Goal: Information Seeking & Learning: Learn about a topic

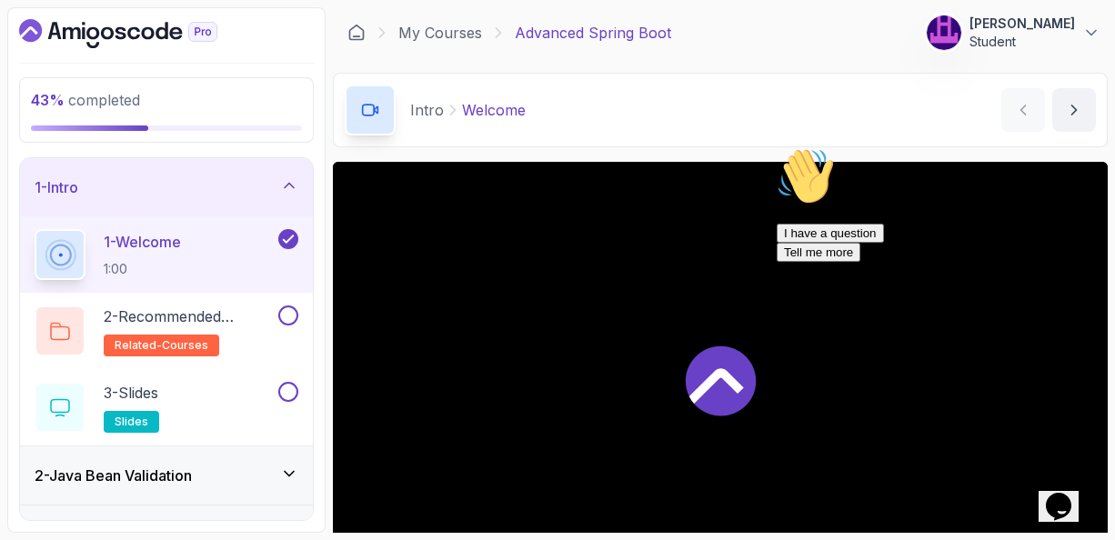
click at [777, 147] on icon "Chat attention grabber" at bounding box center [777, 147] width 0 height 0
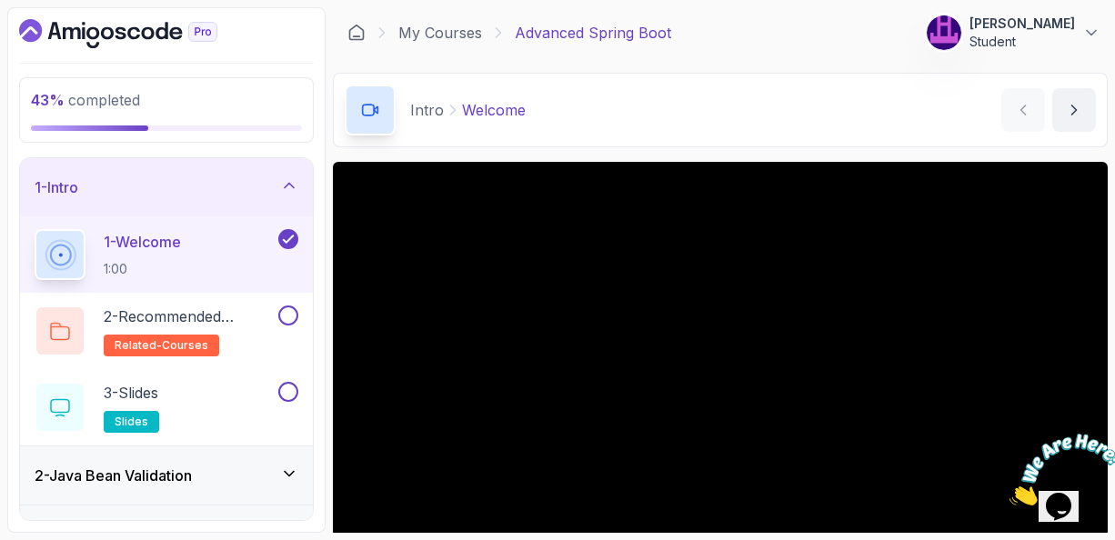
click at [154, 256] on h2 "1 - Welcome 1:00" at bounding box center [142, 254] width 77 height 47
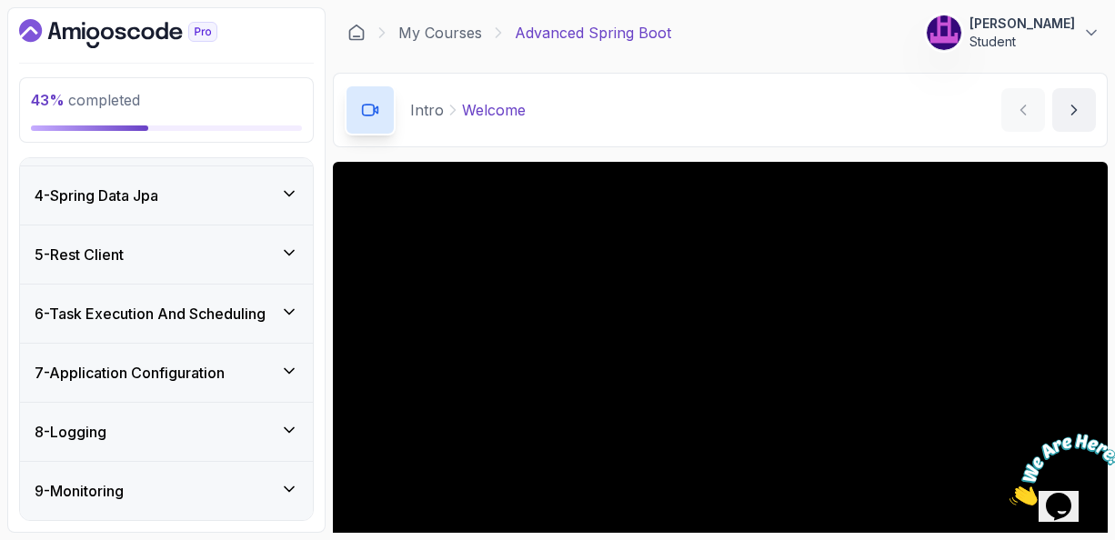
scroll to position [400, 0]
click at [292, 245] on icon at bounding box center [289, 251] width 18 height 18
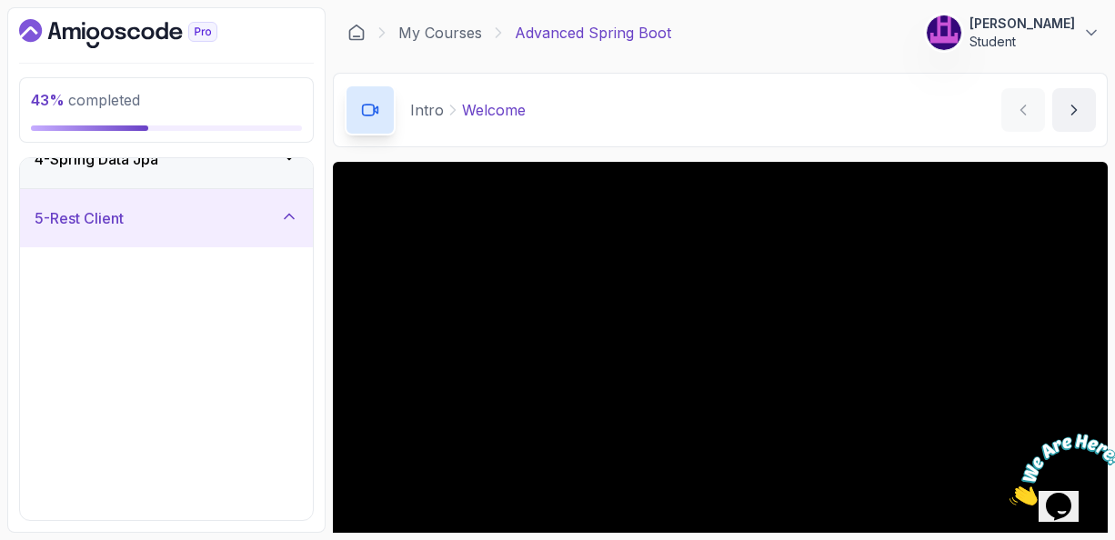
scroll to position [171, 0]
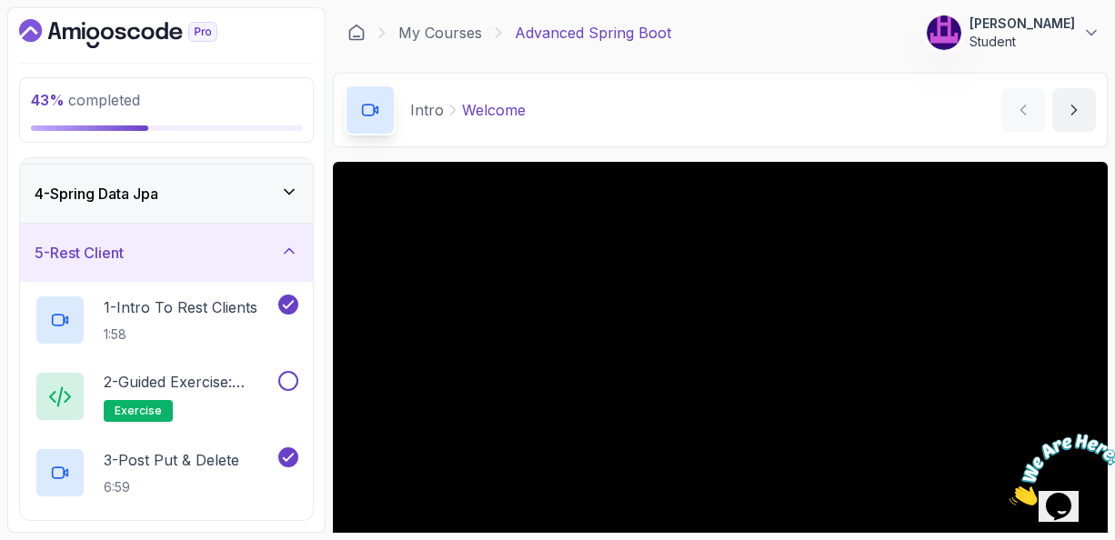
click at [174, 252] on div "5 - Rest Client" at bounding box center [167, 253] width 264 height 22
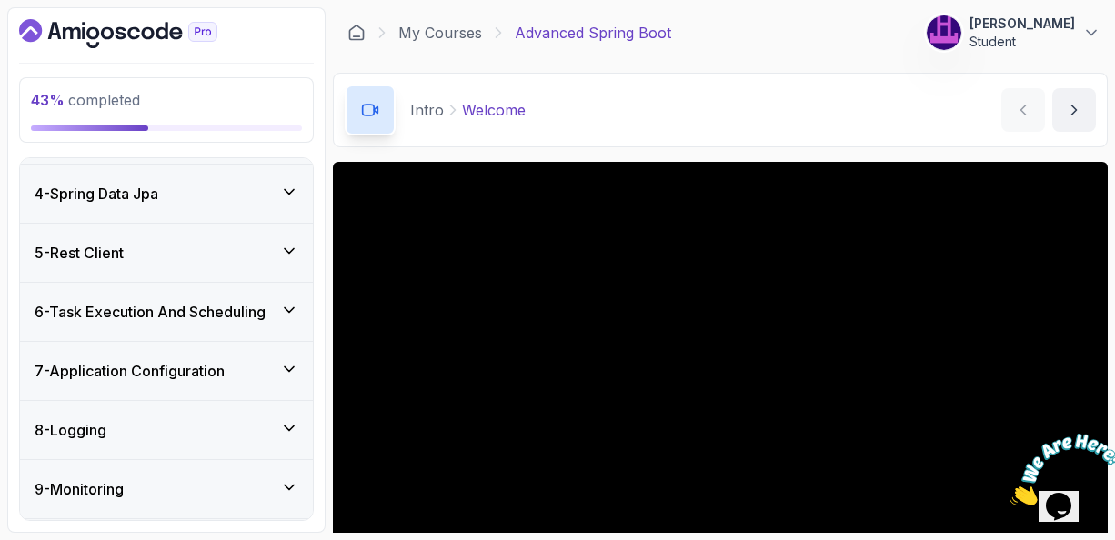
click at [174, 252] on div "5 - Rest Client" at bounding box center [167, 253] width 264 height 22
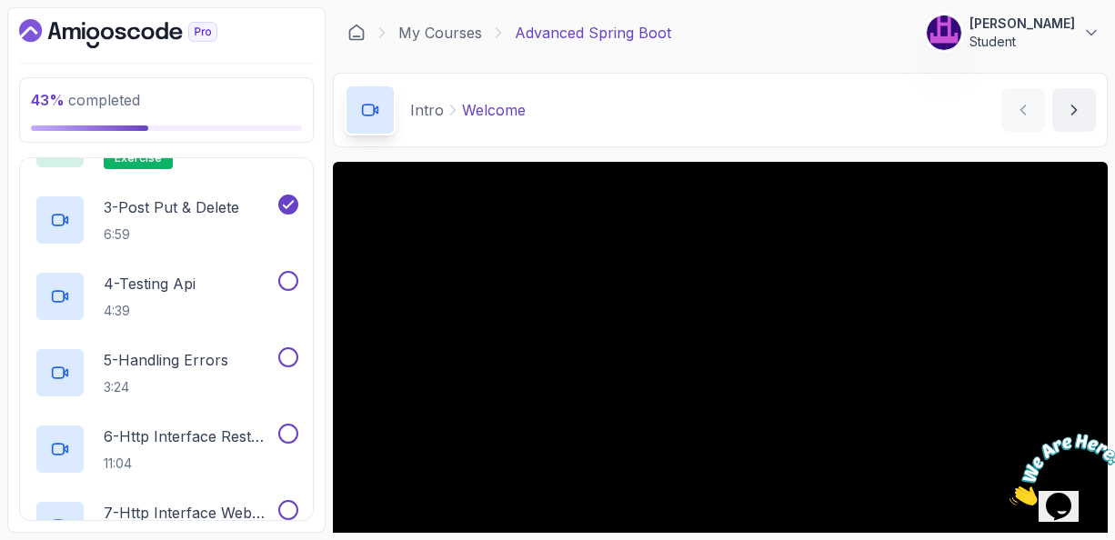
scroll to position [426, 0]
click at [155, 277] on p "4 - Testing Api" at bounding box center [150, 282] width 92 height 22
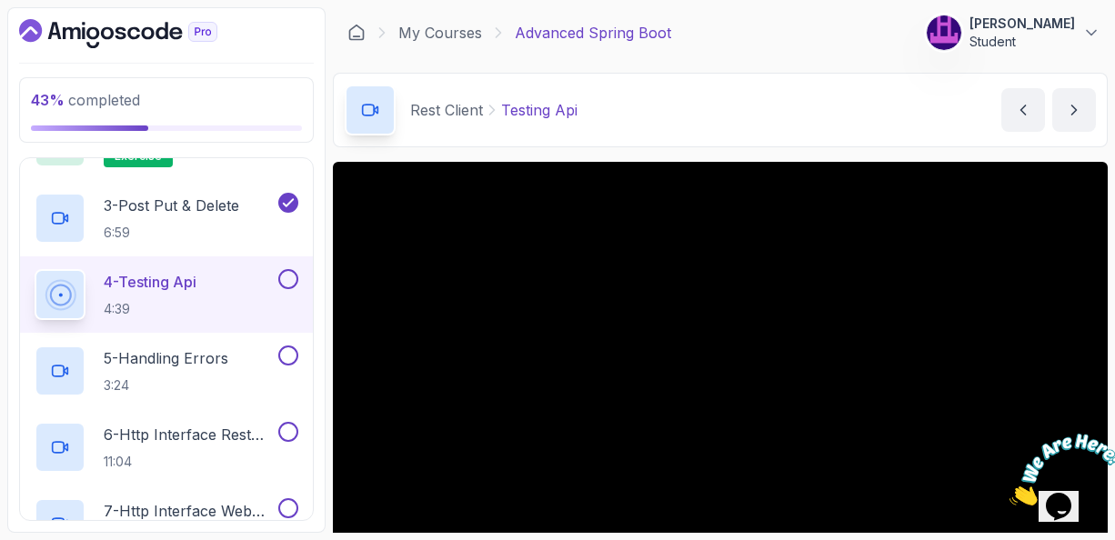
click at [778, 123] on div "Rest Client Testing Api Testing Api by [PERSON_NAME]" at bounding box center [720, 110] width 775 height 75
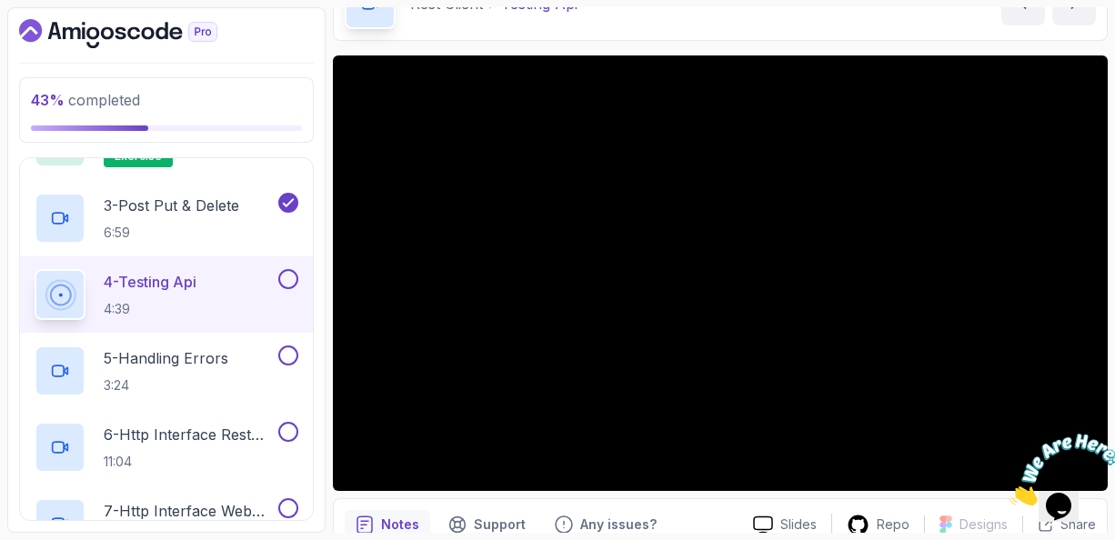
scroll to position [109, 0]
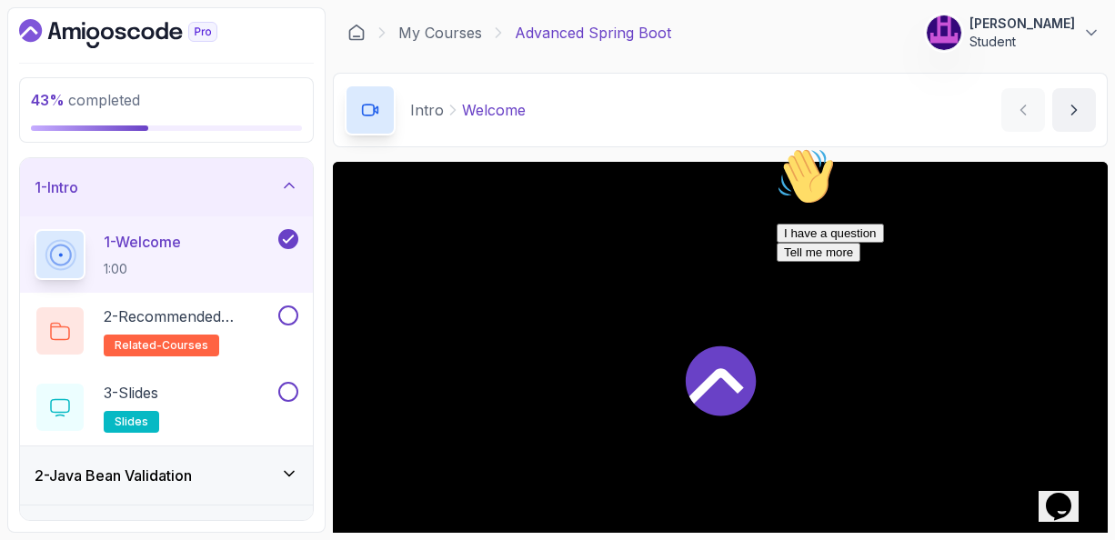
click at [777, 147] on icon "Chat attention grabber" at bounding box center [777, 147] width 0 height 0
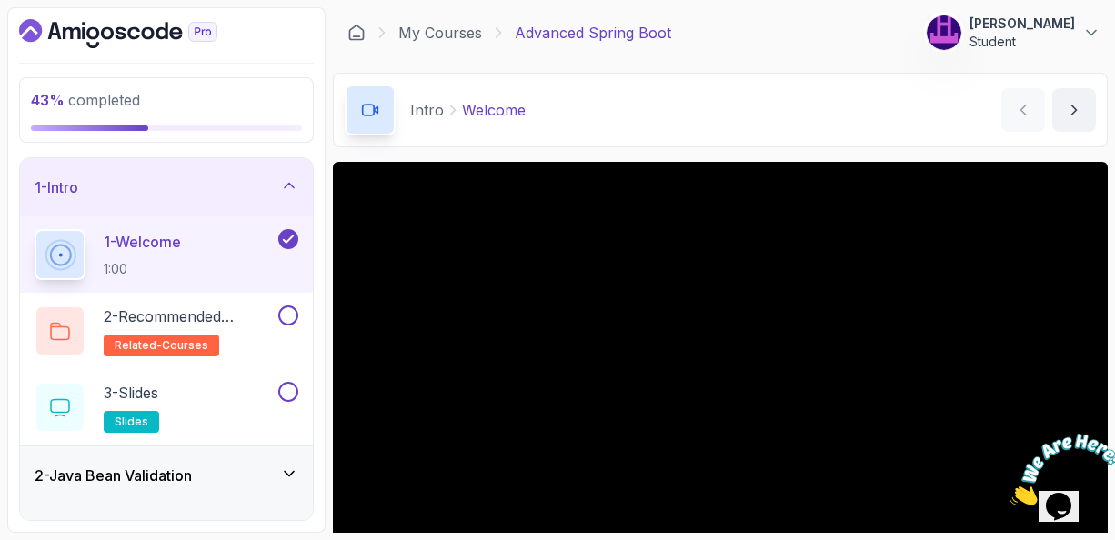
click at [150, 246] on p "1 - Welcome" at bounding box center [142, 242] width 77 height 22
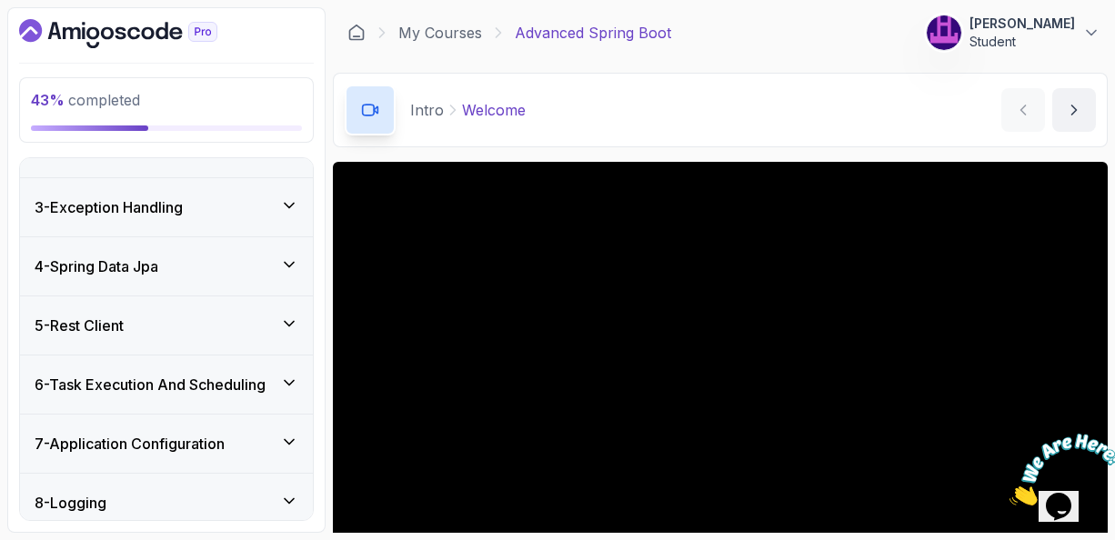
scroll to position [364, 0]
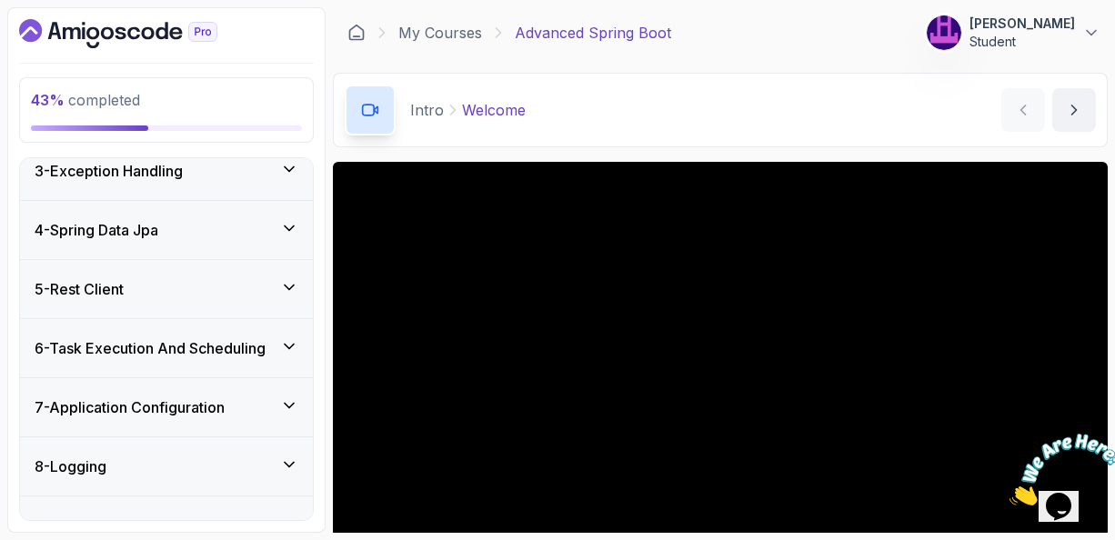
click at [288, 285] on icon at bounding box center [289, 287] width 18 height 18
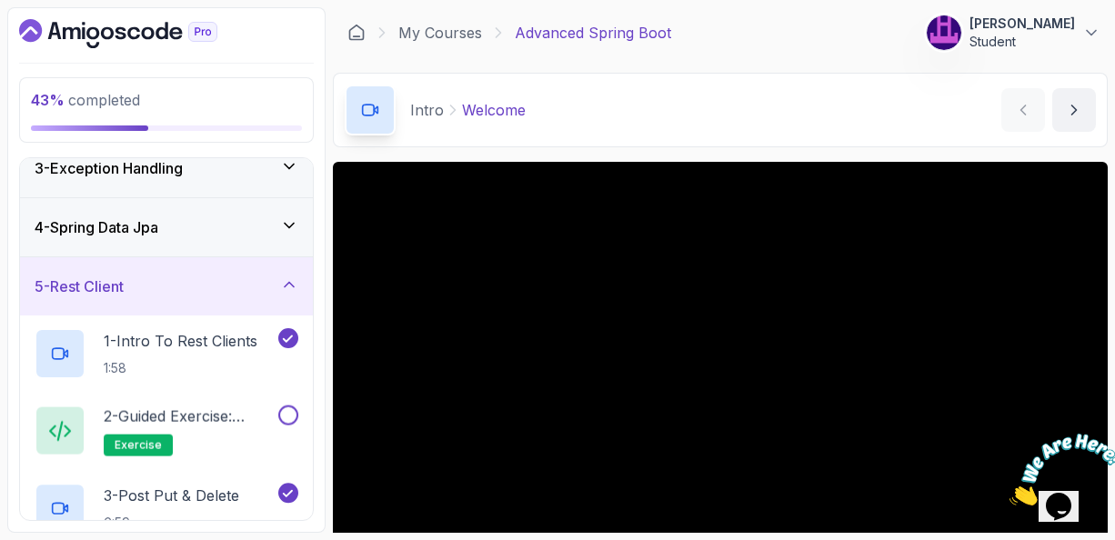
scroll to position [135, 0]
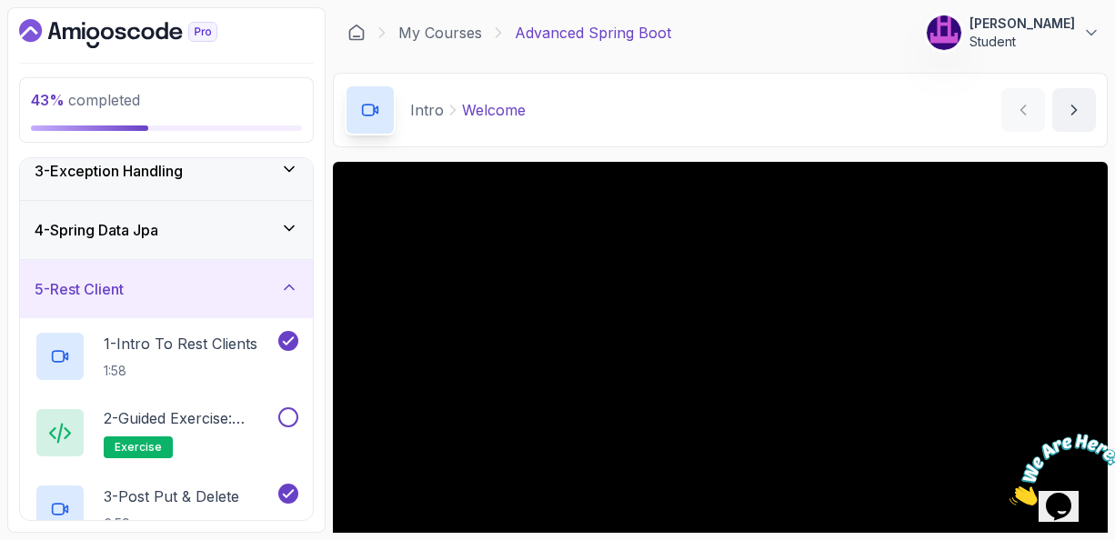
click at [185, 290] on div "5 - Rest Client" at bounding box center [167, 289] width 264 height 22
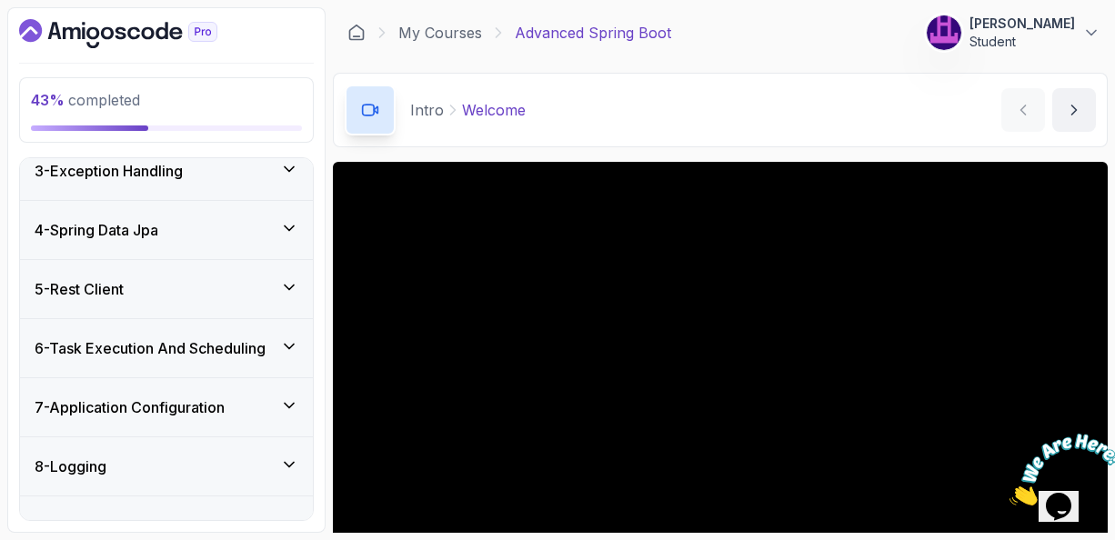
click at [185, 290] on div "5 - Rest Client" at bounding box center [167, 289] width 264 height 22
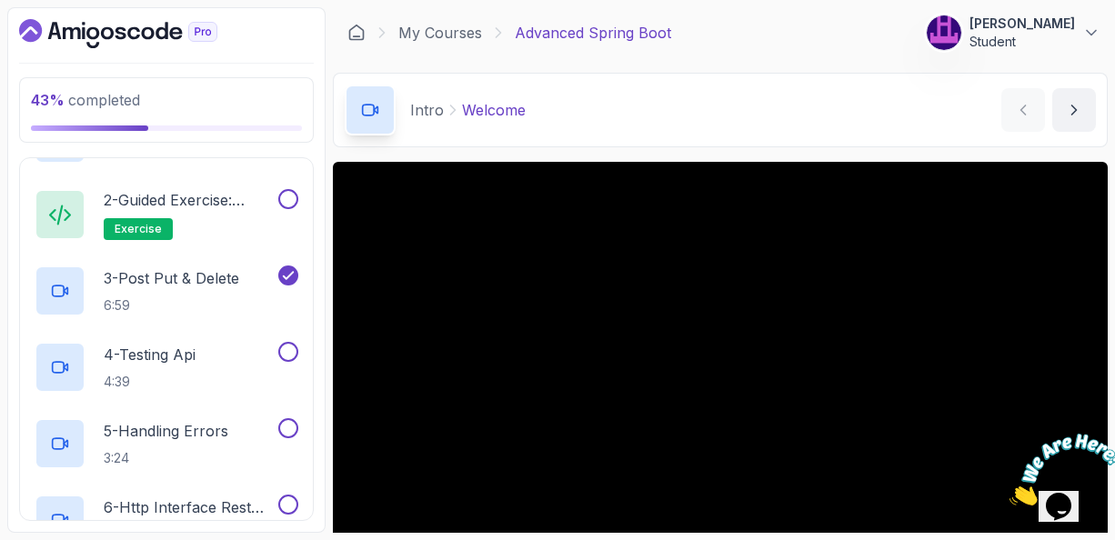
scroll to position [389, 0]
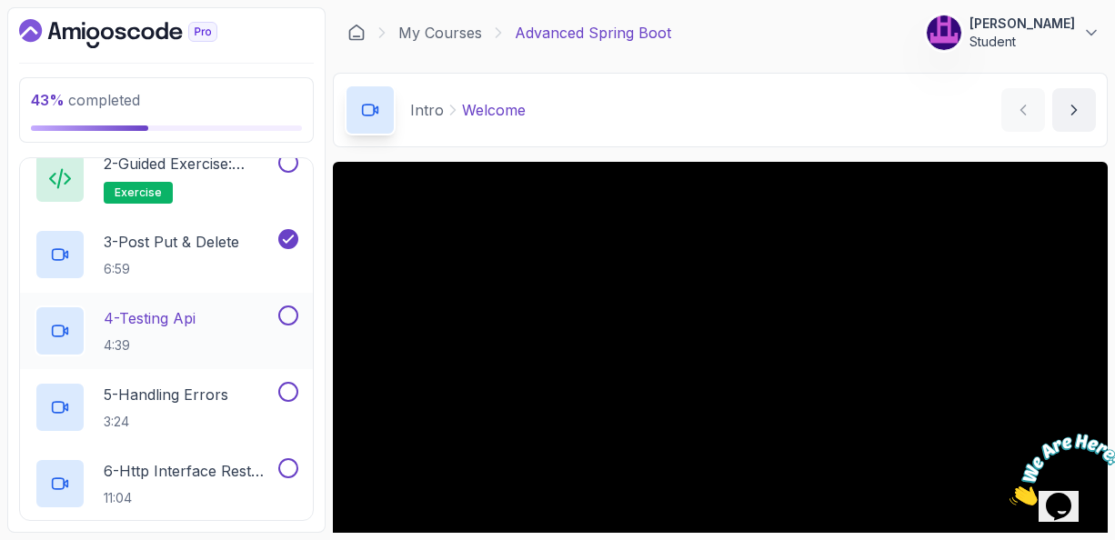
click at [166, 316] on p "4 - Testing Api" at bounding box center [150, 318] width 92 height 22
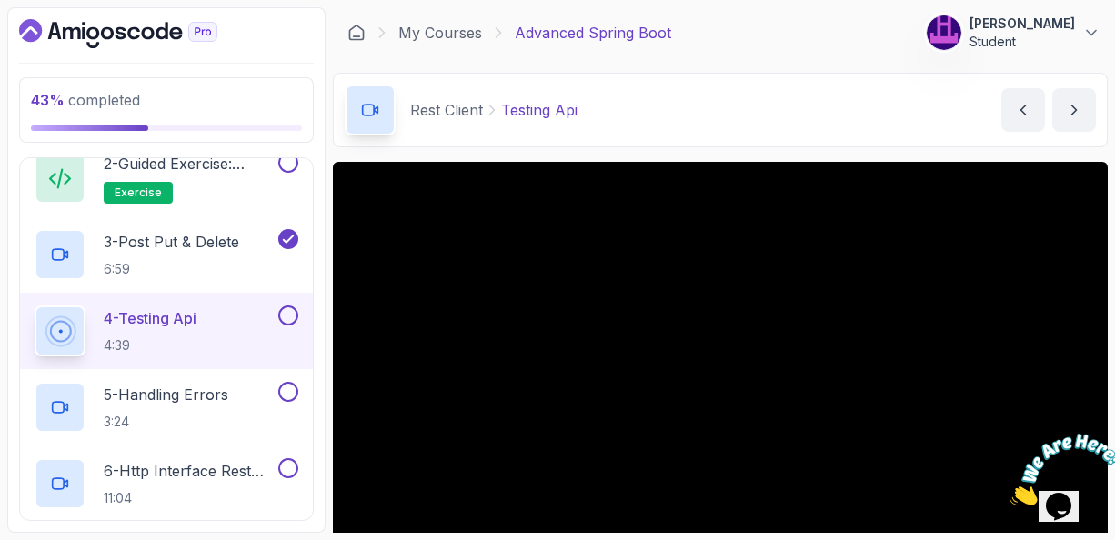
click at [777, 143] on div "Rest Client Testing Api Testing Api by [PERSON_NAME]" at bounding box center [720, 110] width 775 height 75
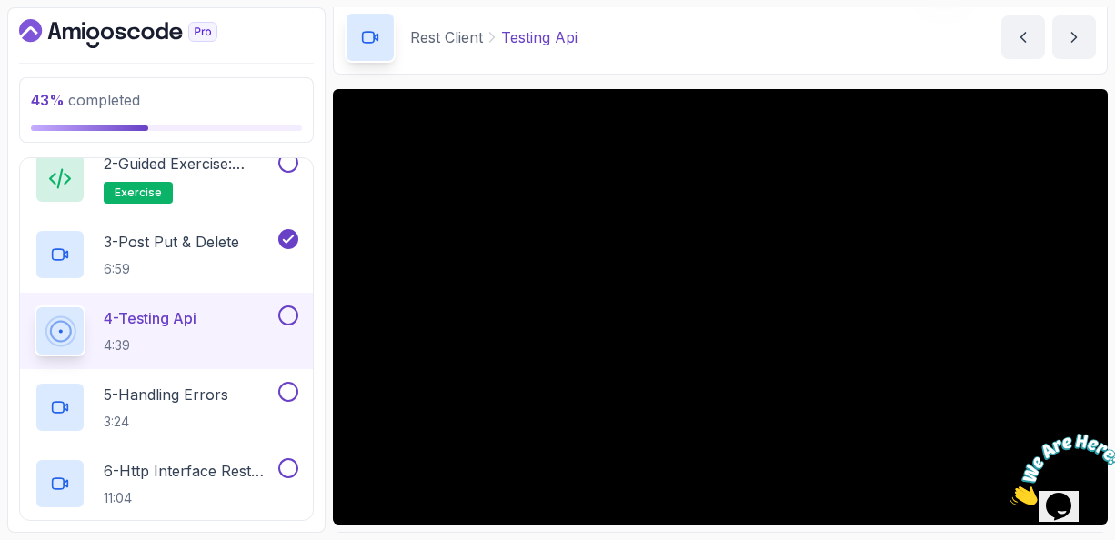
scroll to position [109, 0]
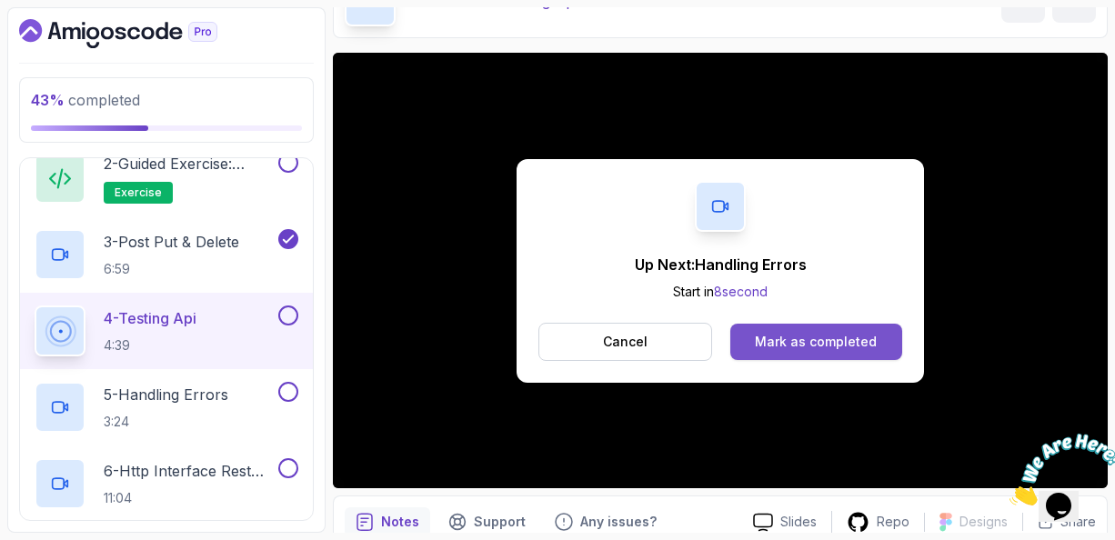
click at [821, 346] on div "Mark as completed" at bounding box center [816, 342] width 122 height 18
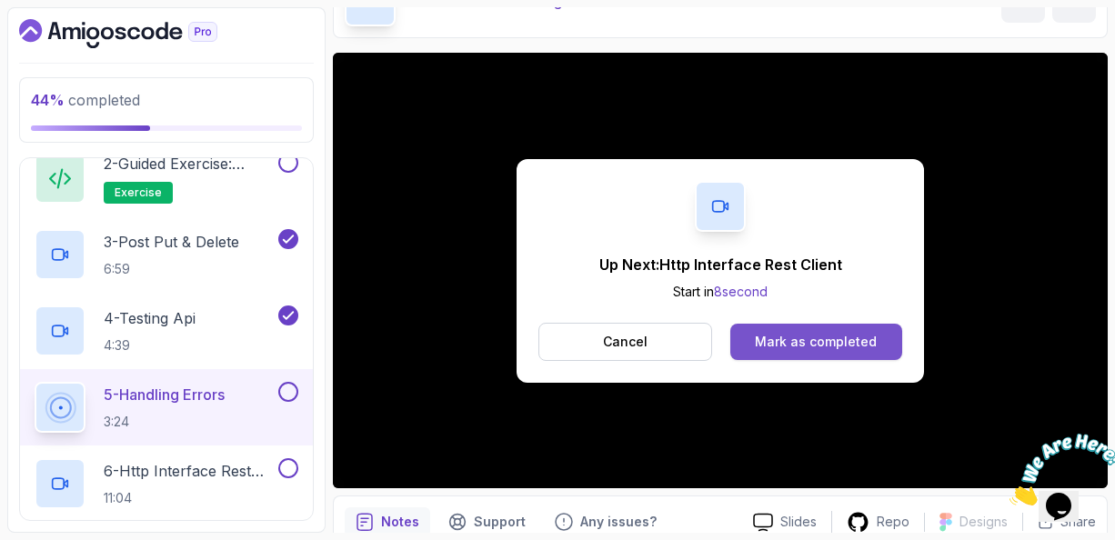
click at [804, 349] on div "Mark as completed" at bounding box center [816, 342] width 122 height 18
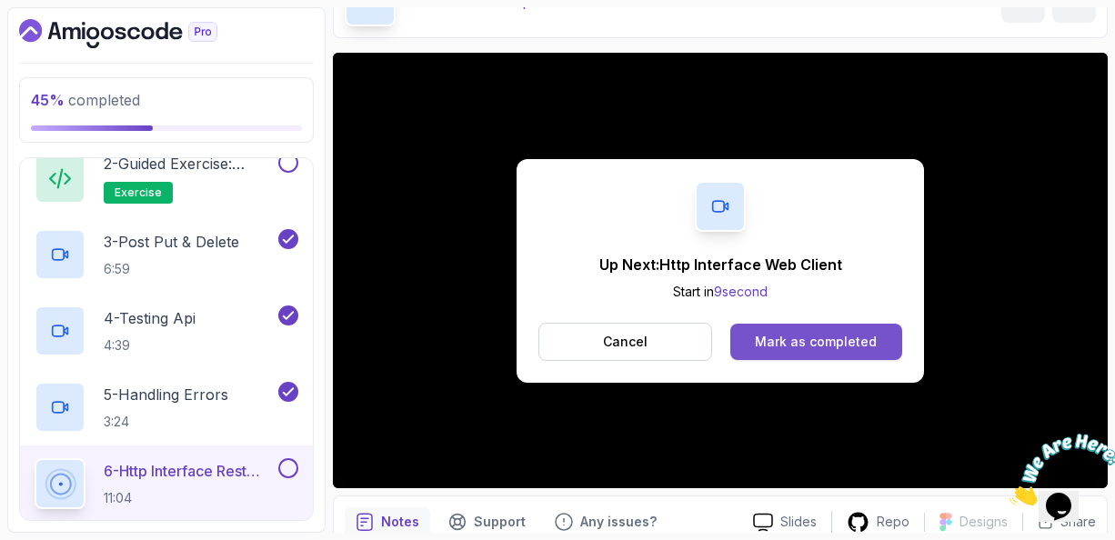
click at [805, 342] on div "Mark as completed" at bounding box center [816, 342] width 122 height 18
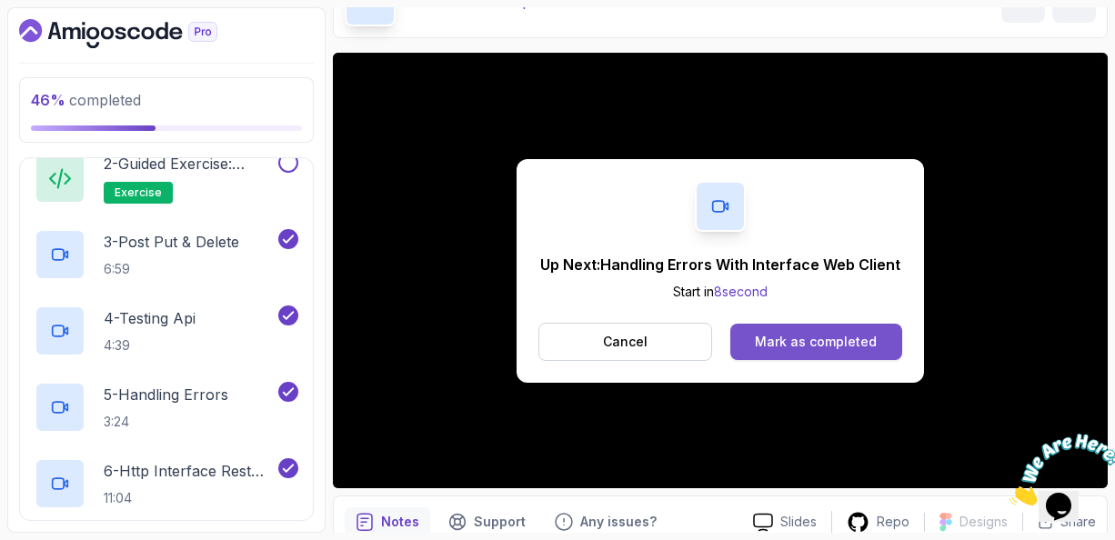
click at [821, 345] on div "Mark as completed" at bounding box center [816, 342] width 122 height 18
click at [788, 334] on div "Mark as completed" at bounding box center [816, 342] width 122 height 18
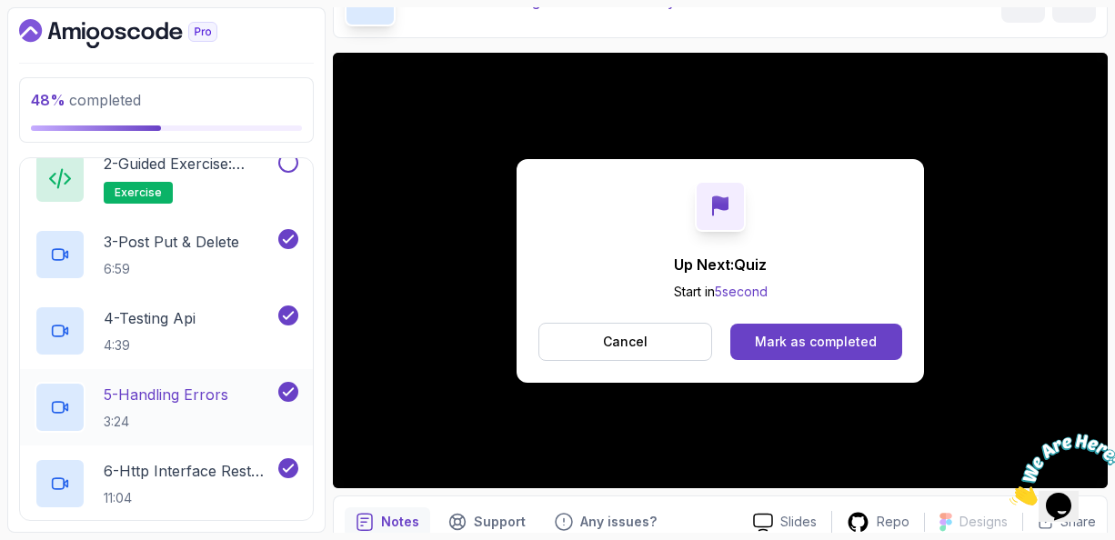
click at [183, 388] on p "5 - Handling Errors" at bounding box center [166, 395] width 125 height 22
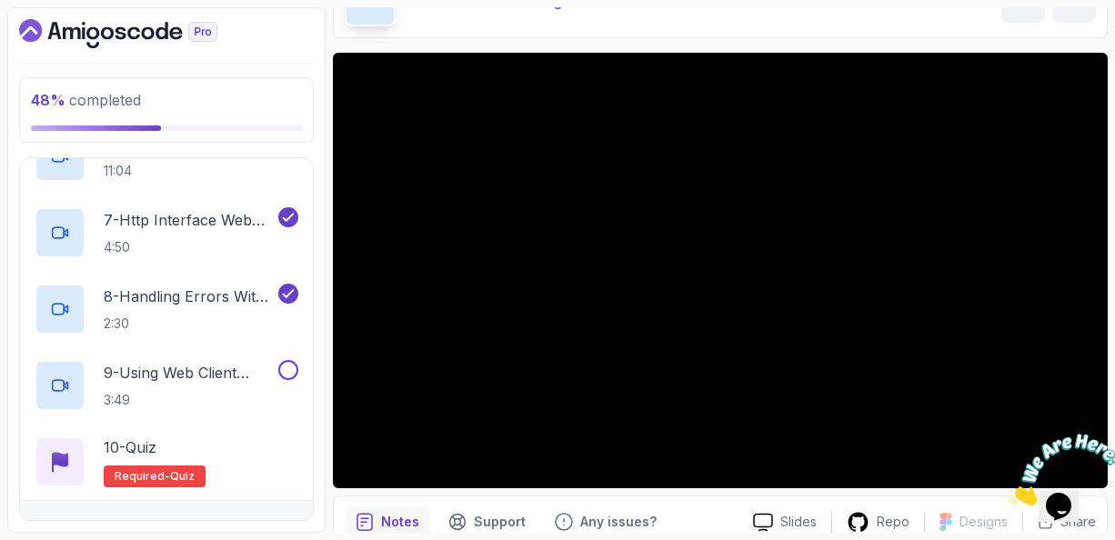
scroll to position [753, 0]
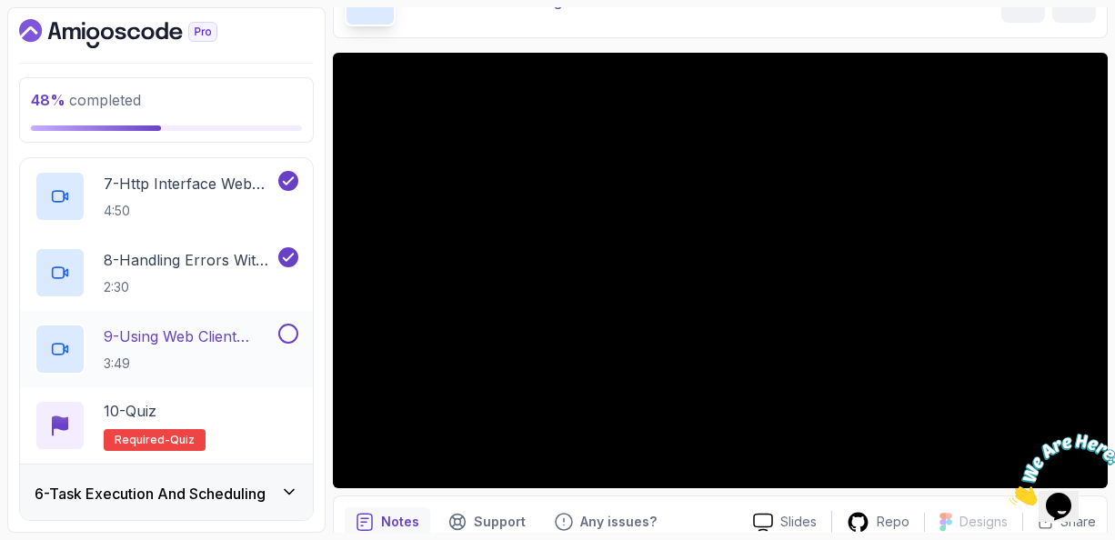
click at [210, 330] on p "9 - Using Web Client Directly" at bounding box center [189, 337] width 171 height 22
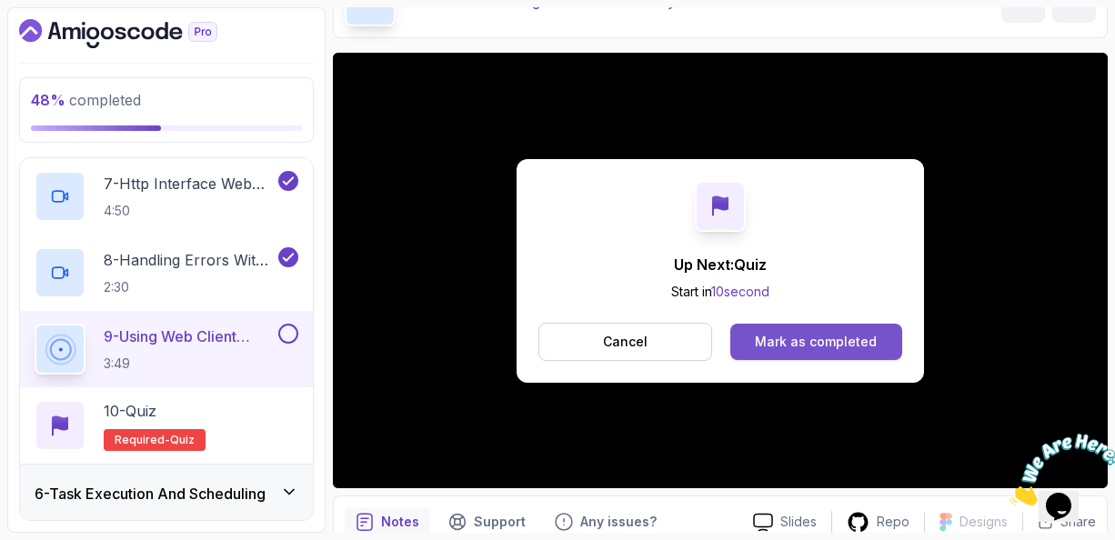
click at [803, 346] on div "Mark as completed" at bounding box center [816, 342] width 122 height 18
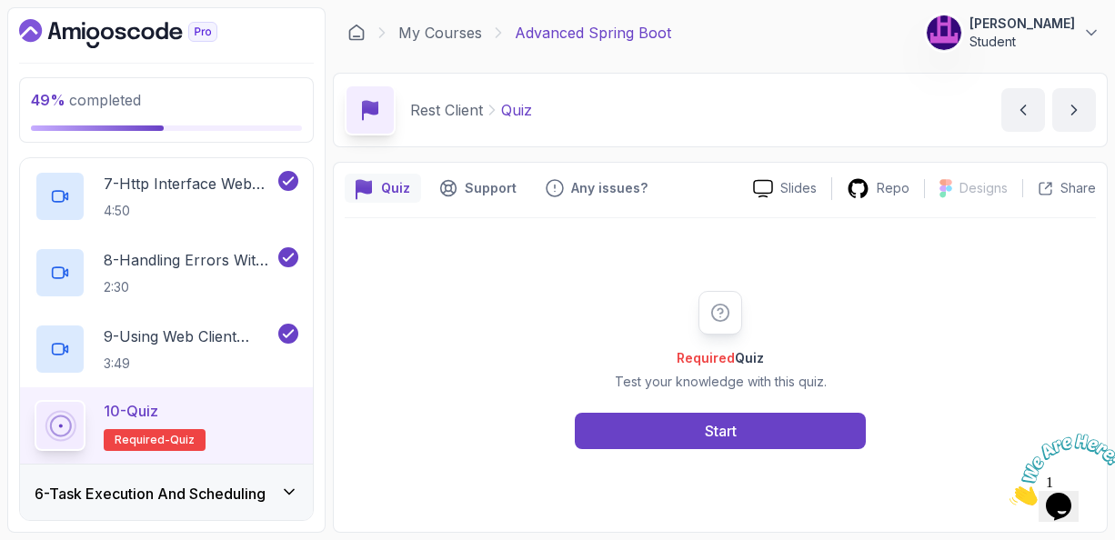
click at [296, 490] on icon at bounding box center [289, 492] width 18 height 18
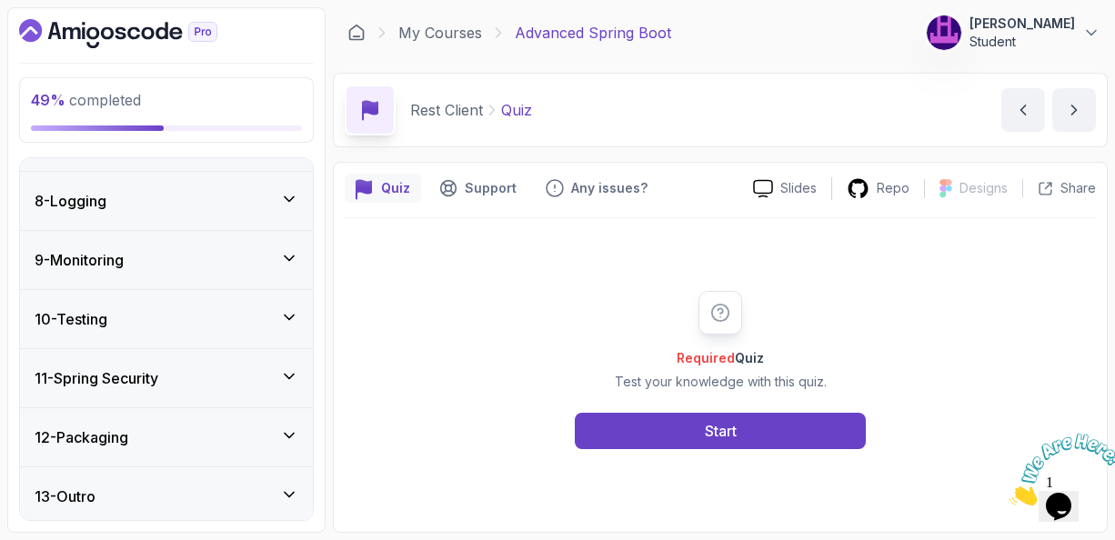
scroll to position [858, 0]
click at [235, 488] on div "13 - Outro" at bounding box center [167, 497] width 264 height 22
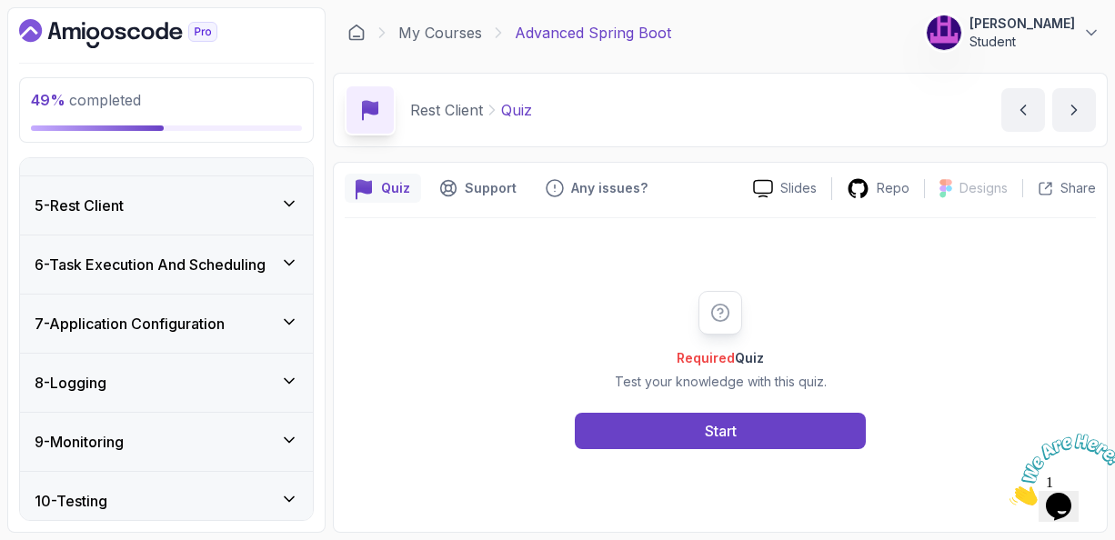
scroll to position [182, 0]
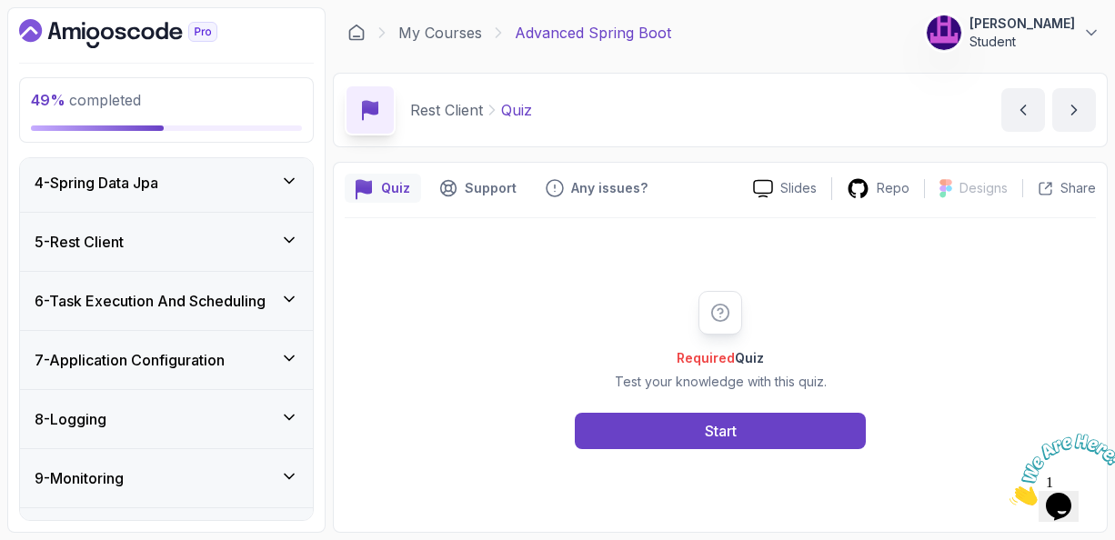
click at [289, 297] on icon at bounding box center [289, 299] width 18 height 18
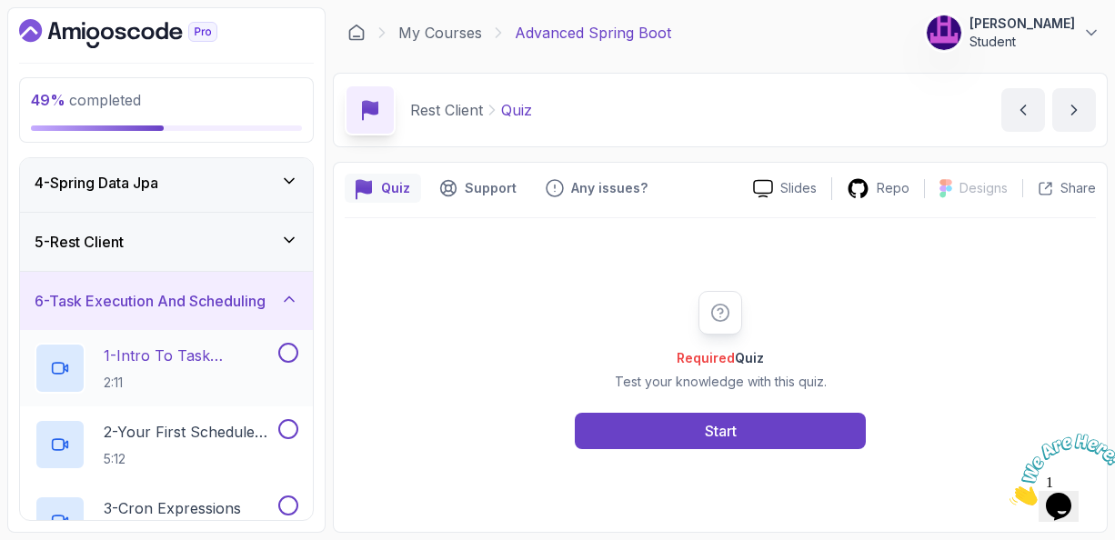
click at [163, 354] on p "1 - Intro To Task Execution And Scheduling" at bounding box center [189, 356] width 171 height 22
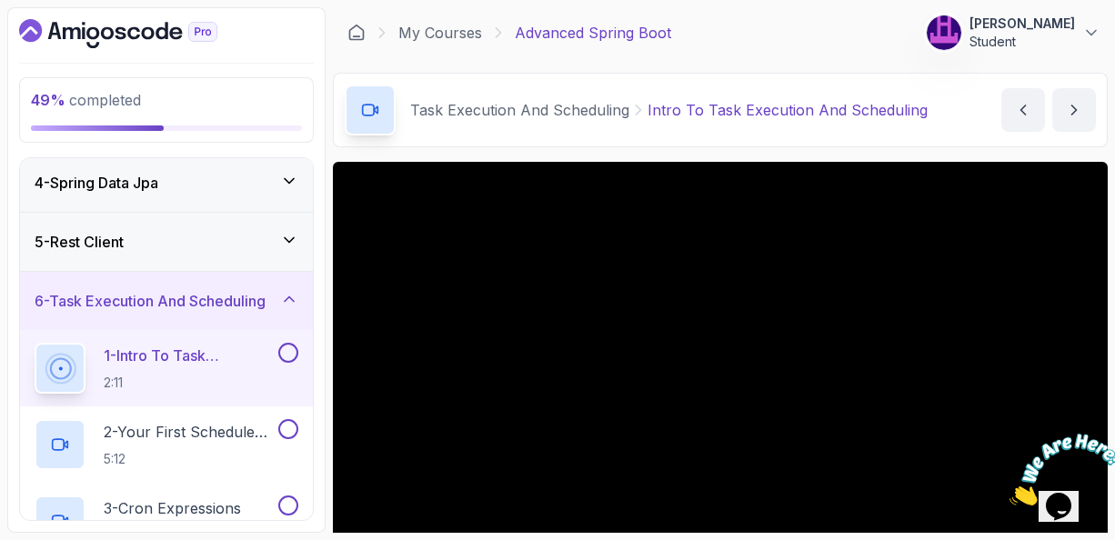
click at [978, 150] on main "My Courses Advanced Spring Boot 155 Points [PERSON_NAME] Student 16 - Task Exec…" at bounding box center [720, 270] width 775 height 526
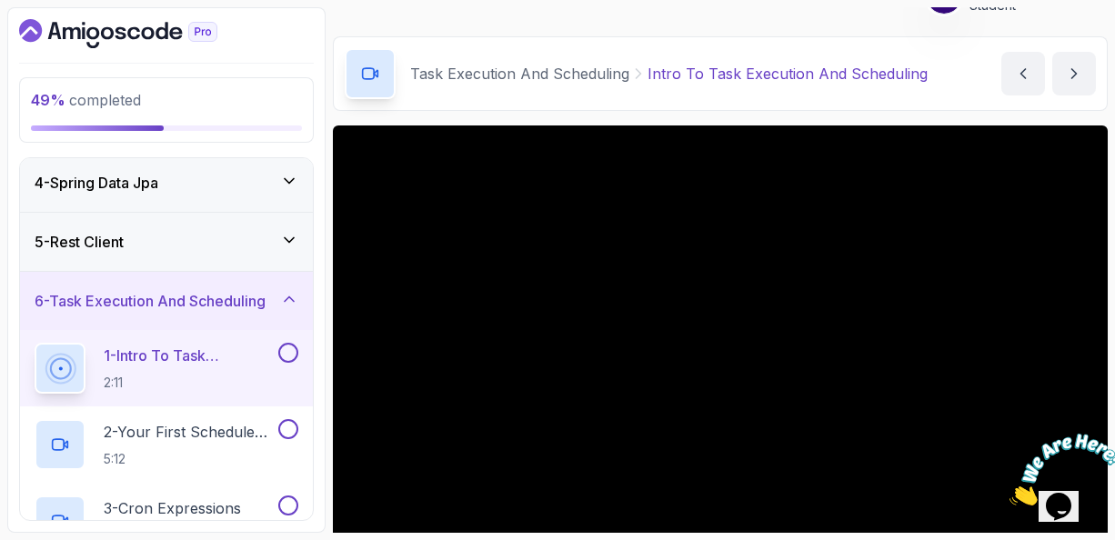
scroll to position [73, 0]
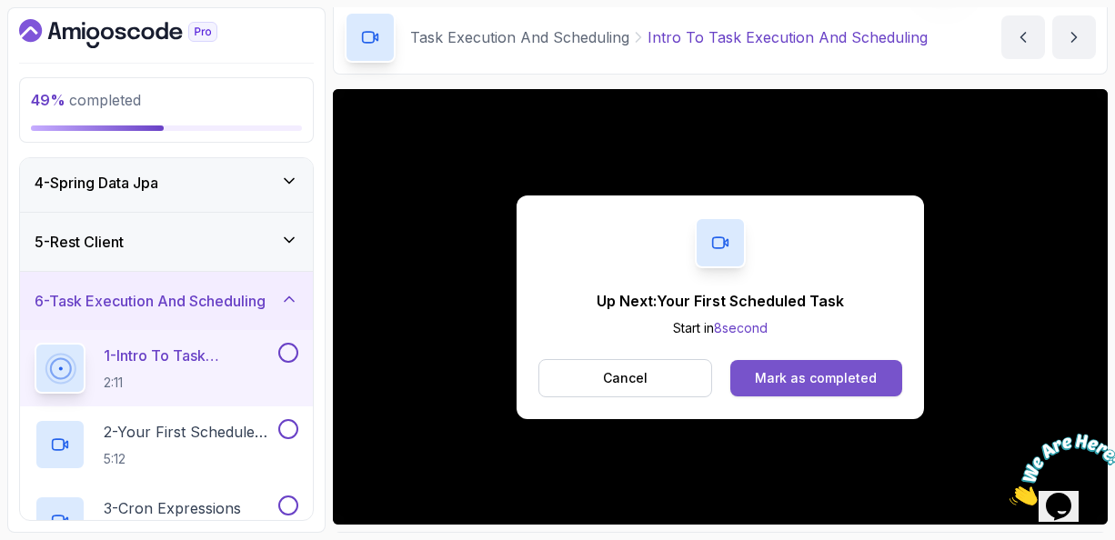
click at [826, 371] on div "Mark as completed" at bounding box center [816, 378] width 122 height 18
